Goal: Browse casually: Explore the website without a specific task or goal

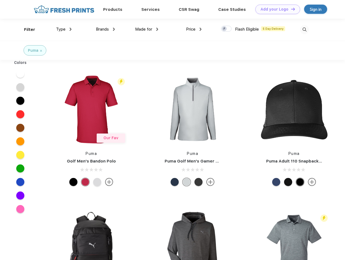
scroll to position [0, 0]
click at [275, 9] on link "Add your Logo Design Tool" at bounding box center [277, 9] width 45 height 9
click at [0, 0] on div "Design Tool" at bounding box center [0, 0] width 0 height 0
click at [290, 9] on link "Add your Logo Design Tool" at bounding box center [277, 9] width 45 height 9
click at [26, 29] on div "Filter" at bounding box center [29, 30] width 11 height 6
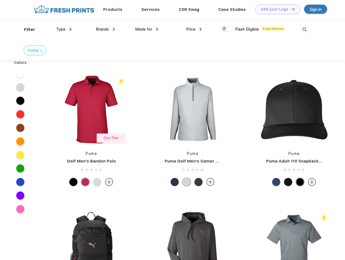
click at [64, 29] on span "Type" at bounding box center [60, 29] width 9 height 5
click at [105, 29] on span "Brands" at bounding box center [102, 29] width 13 height 5
click at [147, 29] on span "Made for" at bounding box center [143, 29] width 17 height 5
click at [194, 29] on span "Price" at bounding box center [190, 29] width 9 height 5
click at [226, 29] on div at bounding box center [226, 29] width 11 height 6
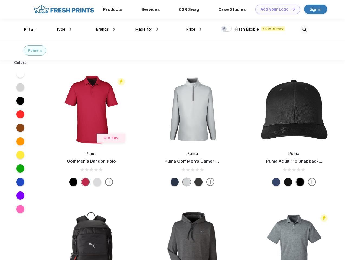
click at [224, 29] on input "checkbox" at bounding box center [223, 27] width 4 height 4
click at [304, 29] on img at bounding box center [304, 29] width 9 height 9
